Goal: Task Accomplishment & Management: Manage account settings

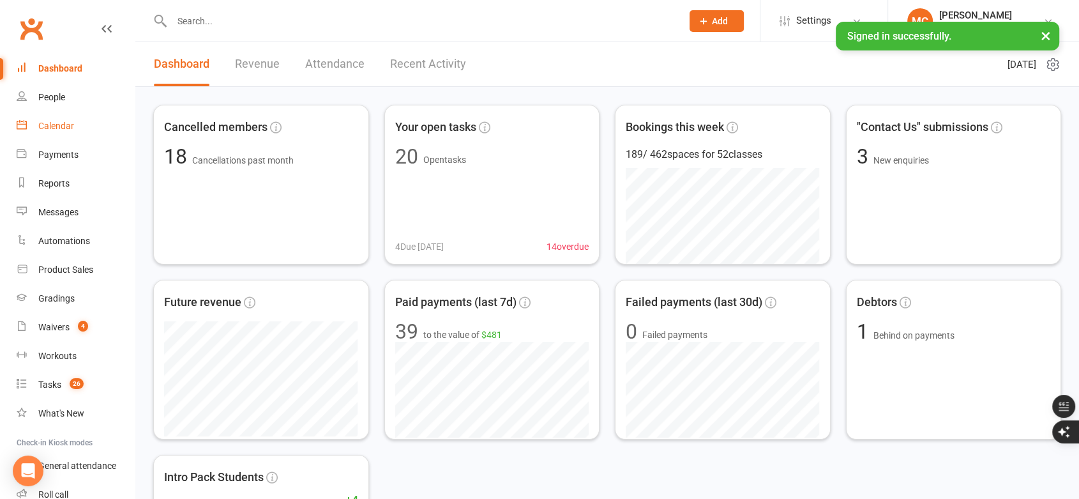
click at [66, 128] on div "Calendar" at bounding box center [56, 126] width 36 height 10
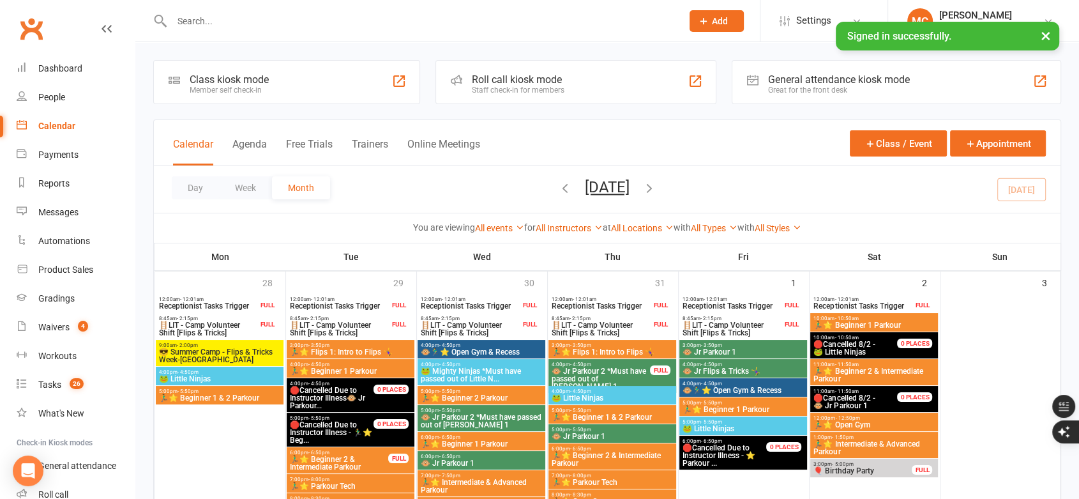
click at [276, 29] on div at bounding box center [413, 20] width 520 height 41
click at [276, 19] on input "text" at bounding box center [420, 21] width 505 height 18
paste input "[PERSON_NAME]"
type input "[PERSON_NAME]"
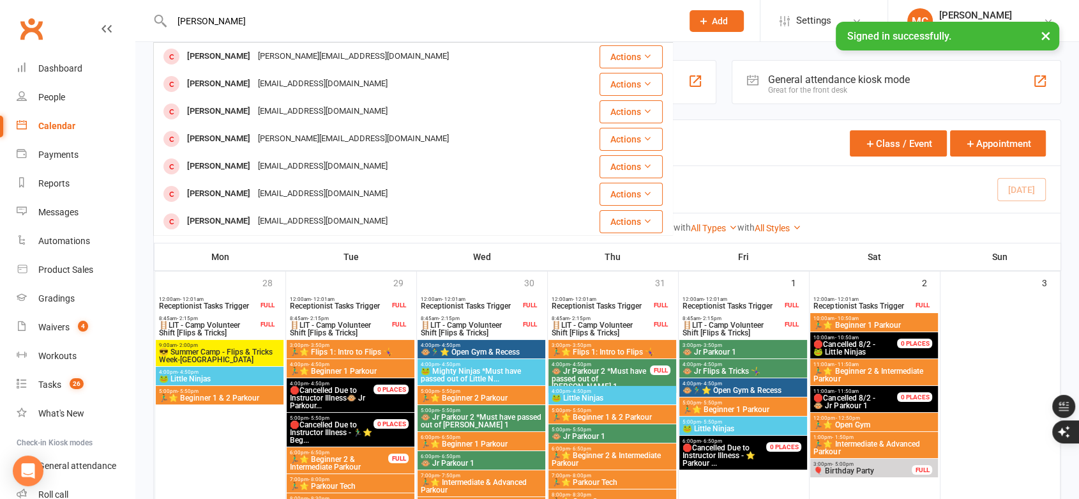
click at [262, 55] on div "[PERSON_NAME][EMAIL_ADDRESS][DOMAIN_NAME]" at bounding box center [353, 56] width 199 height 19
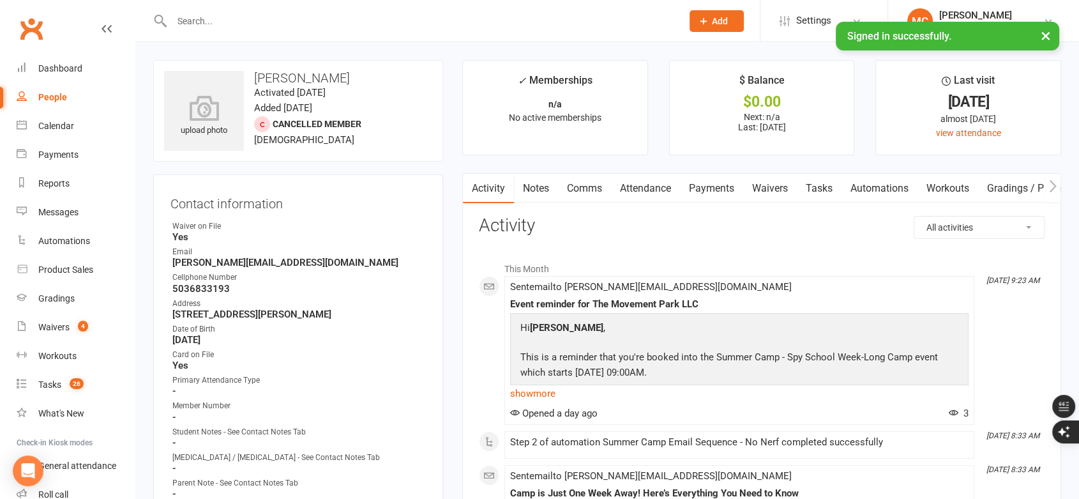
click at [654, 191] on link "Attendance" at bounding box center [645, 188] width 69 height 29
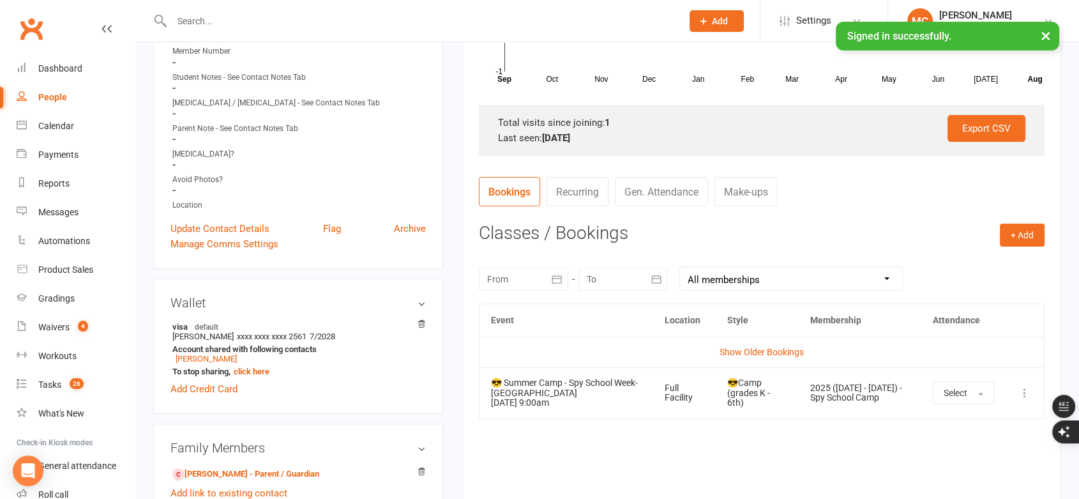
scroll to position [567, 0]
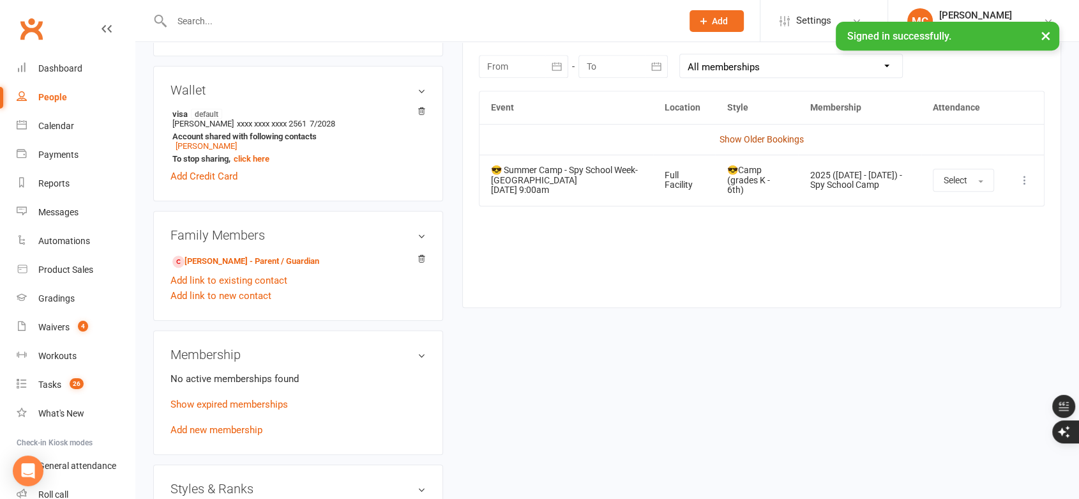
click at [769, 134] on link "Show Older Bookings" at bounding box center [761, 139] width 84 height 10
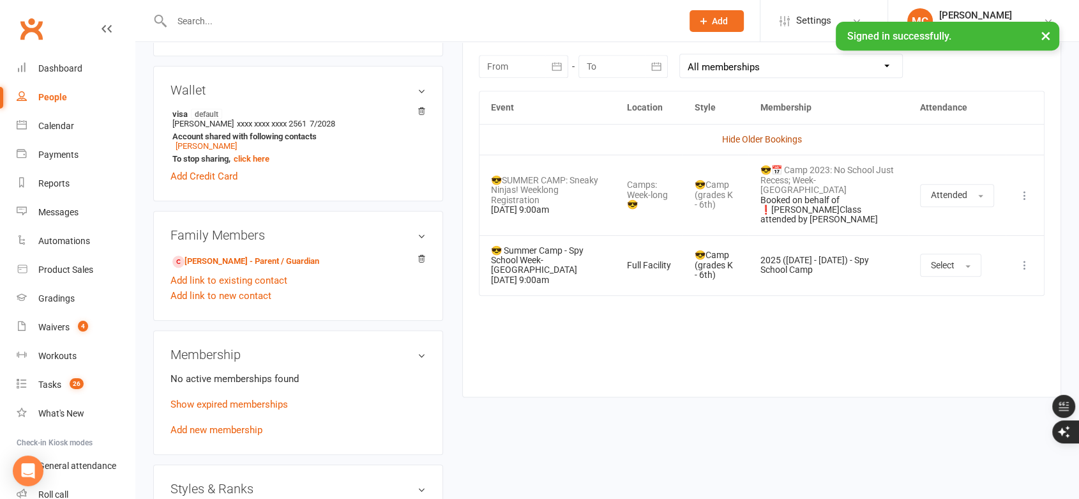
click at [763, 139] on link "Hide Older Bookings" at bounding box center [762, 139] width 80 height 10
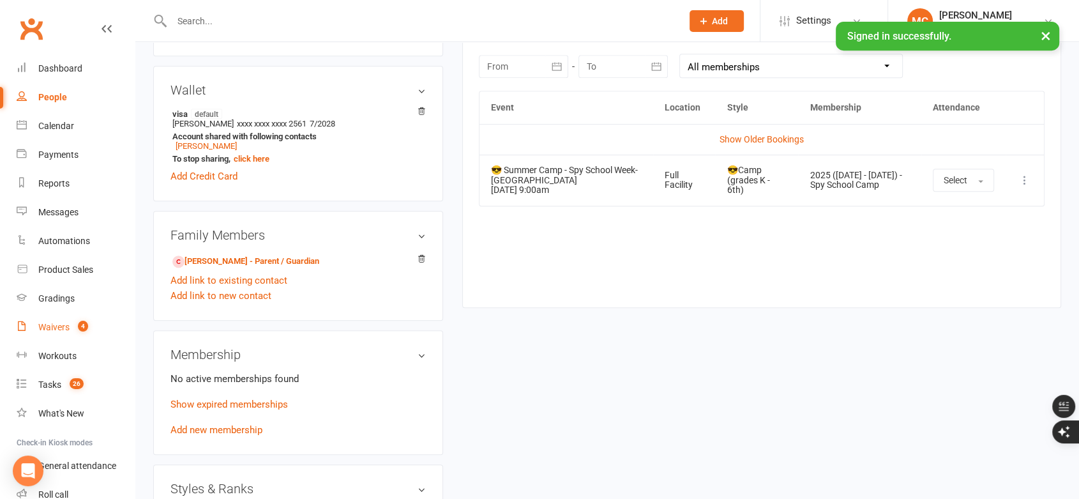
click at [64, 329] on div "Waivers" at bounding box center [53, 327] width 31 height 10
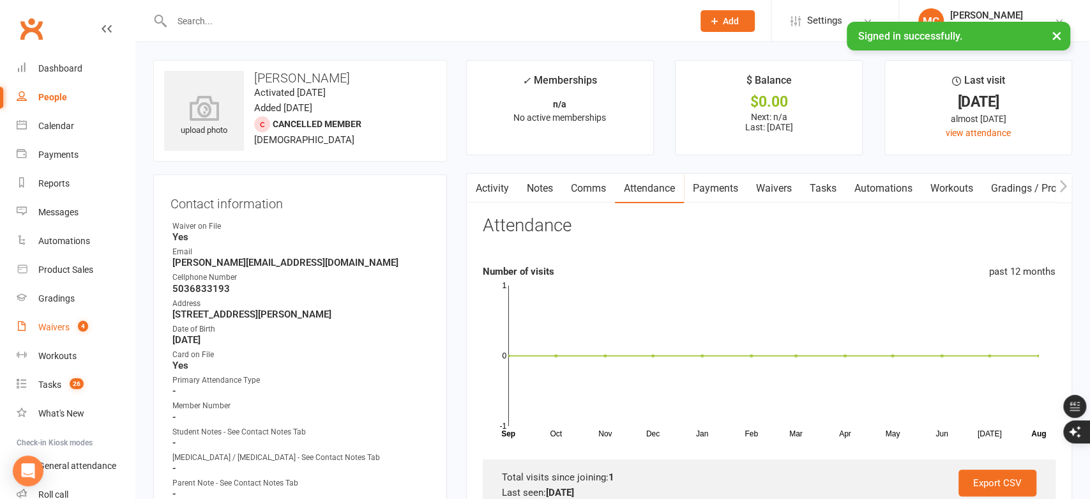
select select "100"
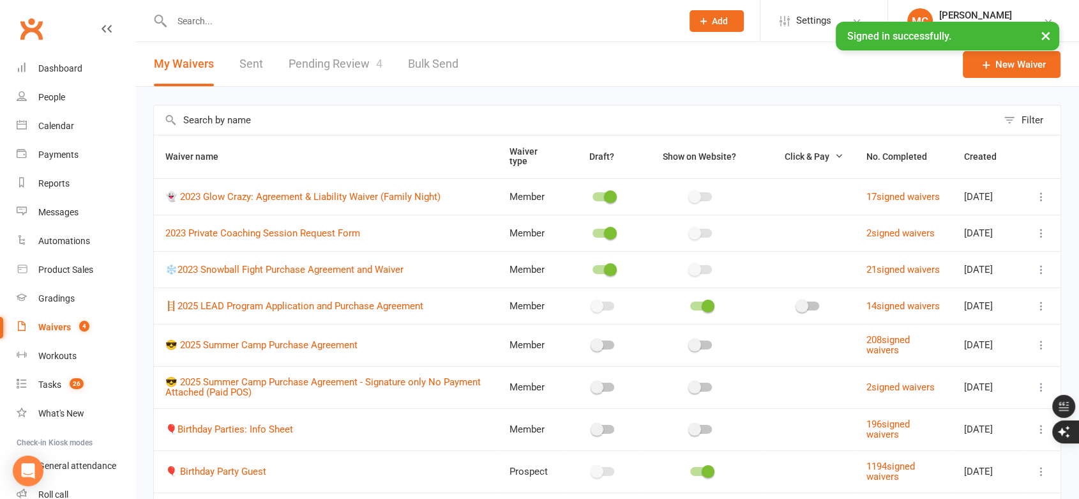
click at [342, 60] on link "Pending Review 4" at bounding box center [336, 64] width 94 height 44
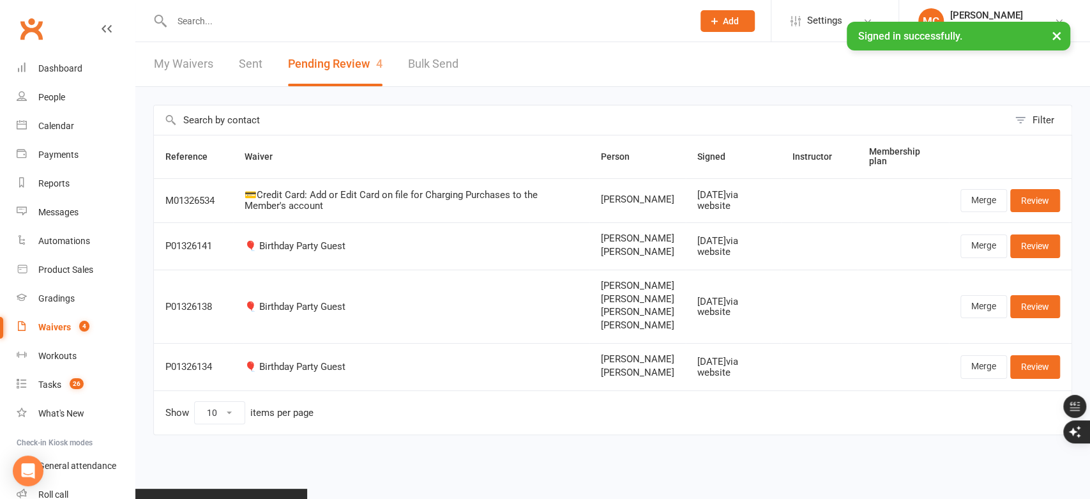
click at [50, 328] on div "Waivers" at bounding box center [54, 327] width 33 height 10
select select "100"
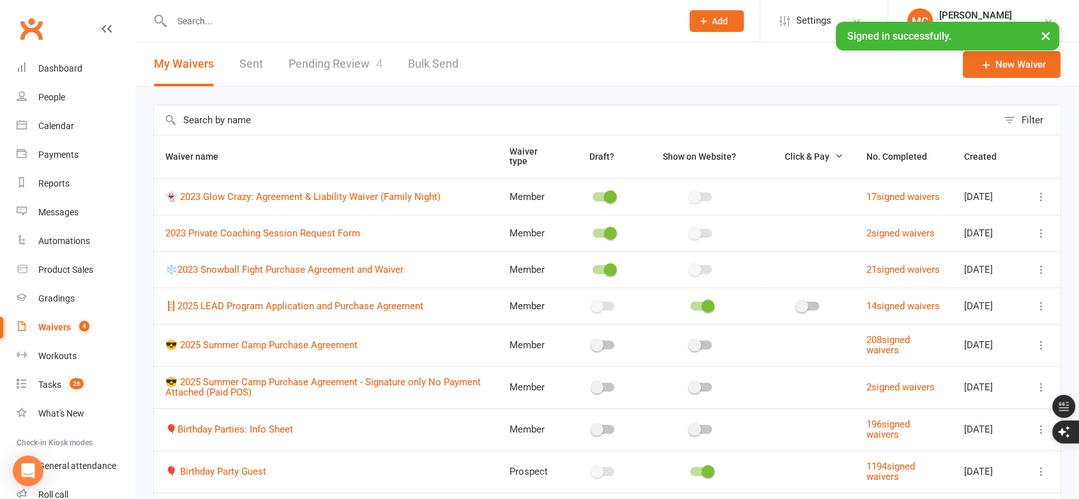
click at [336, 60] on link "Pending Review 4" at bounding box center [336, 64] width 94 height 44
